Goal: Transaction & Acquisition: Book appointment/travel/reservation

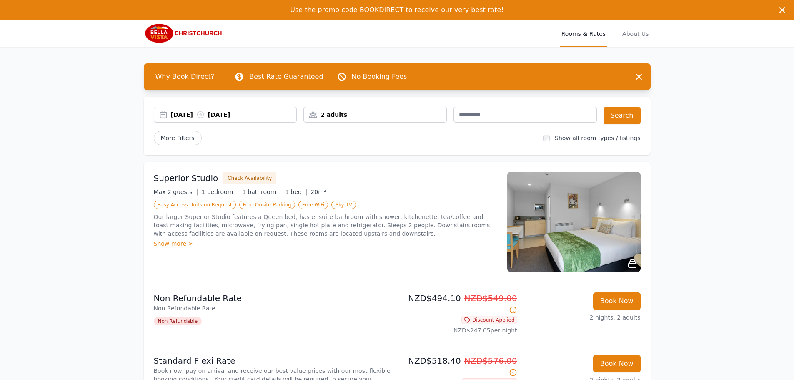
click at [405, 114] on div "2 adults" at bounding box center [375, 114] width 143 height 8
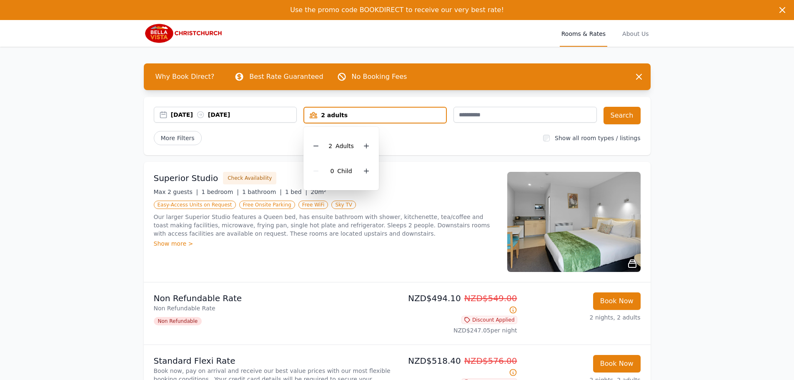
click at [319, 143] on icon at bounding box center [316, 146] width 7 height 7
click at [361, 147] on icon at bounding box center [363, 146] width 7 height 7
click at [361, 147] on div at bounding box center [367, 146] width 12 height 12
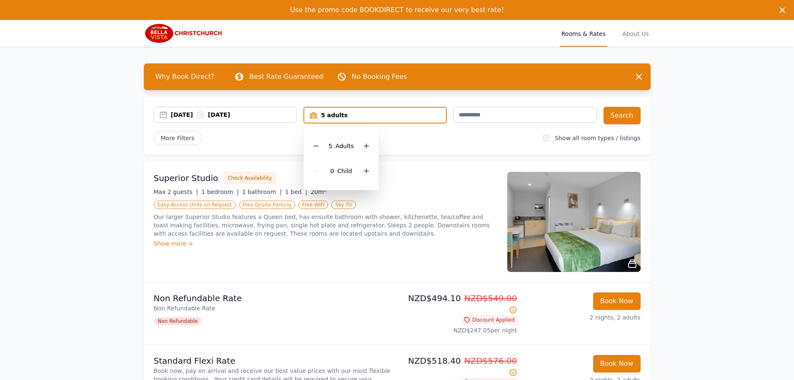
click at [361, 147] on div at bounding box center [367, 146] width 12 height 12
click at [315, 145] on icon at bounding box center [316, 146] width 7 height 7
click at [428, 147] on div "[DATE] [DATE] 6 adults 6 Adult s 0 Child Search More Filters Show all room type…" at bounding box center [397, 126] width 507 height 58
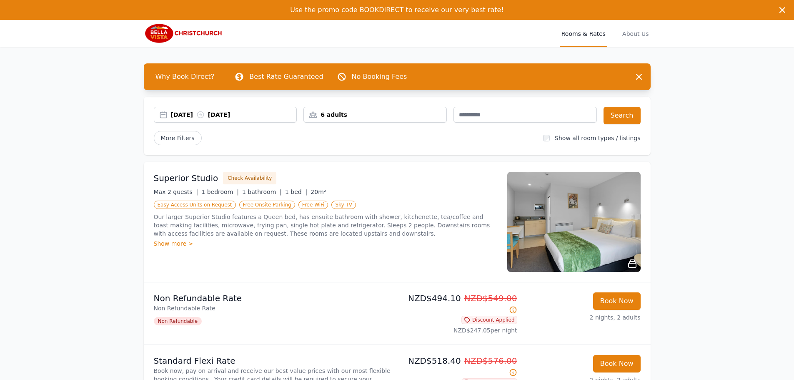
click at [564, 139] on label "Show all room types / listings" at bounding box center [597, 138] width 85 height 7
click at [616, 114] on button "Search" at bounding box center [622, 116] width 37 height 18
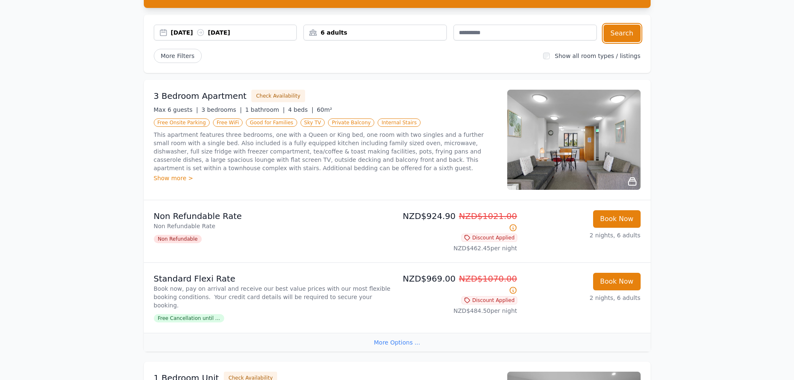
scroll to position [41, 0]
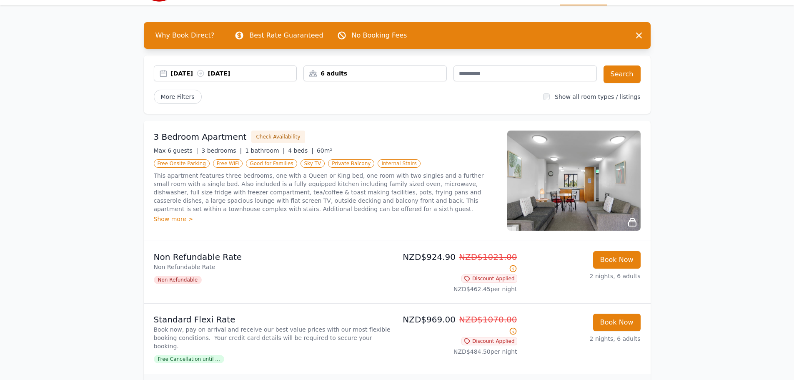
click at [323, 81] on div "6 adults" at bounding box center [375, 74] width 143 height 18
click at [325, 77] on div "6 adults" at bounding box center [375, 73] width 143 height 8
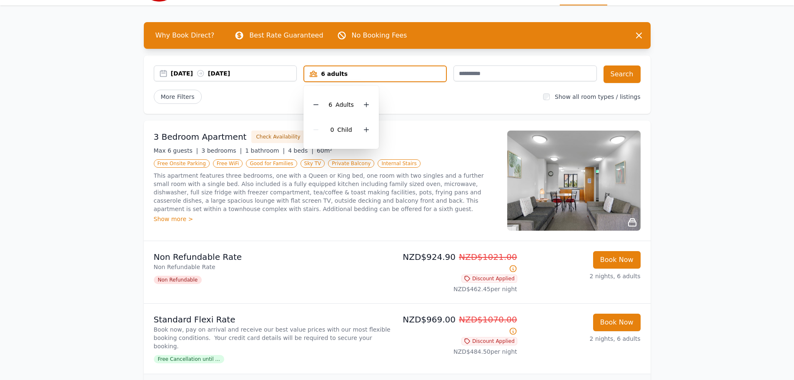
click at [317, 109] on div at bounding box center [316, 105] width 12 height 12
click at [317, 108] on div at bounding box center [316, 105] width 12 height 12
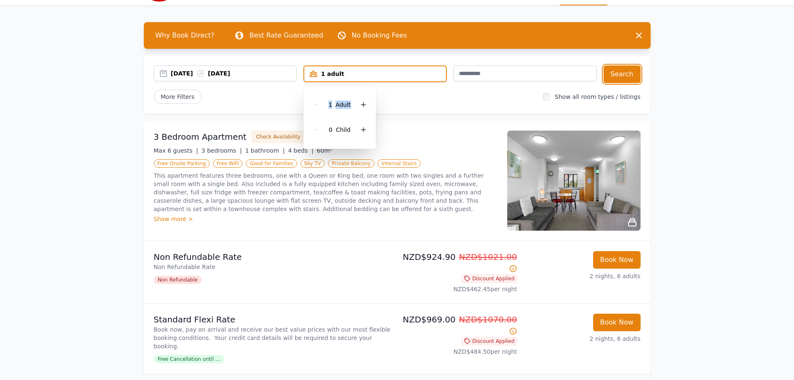
click at [624, 72] on button "Search" at bounding box center [622, 74] width 37 height 18
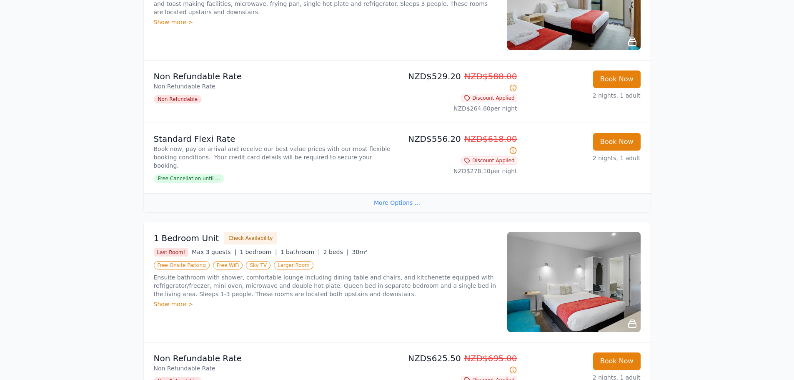
scroll to position [292, 0]
